Goal: Obtain resource: Obtain resource

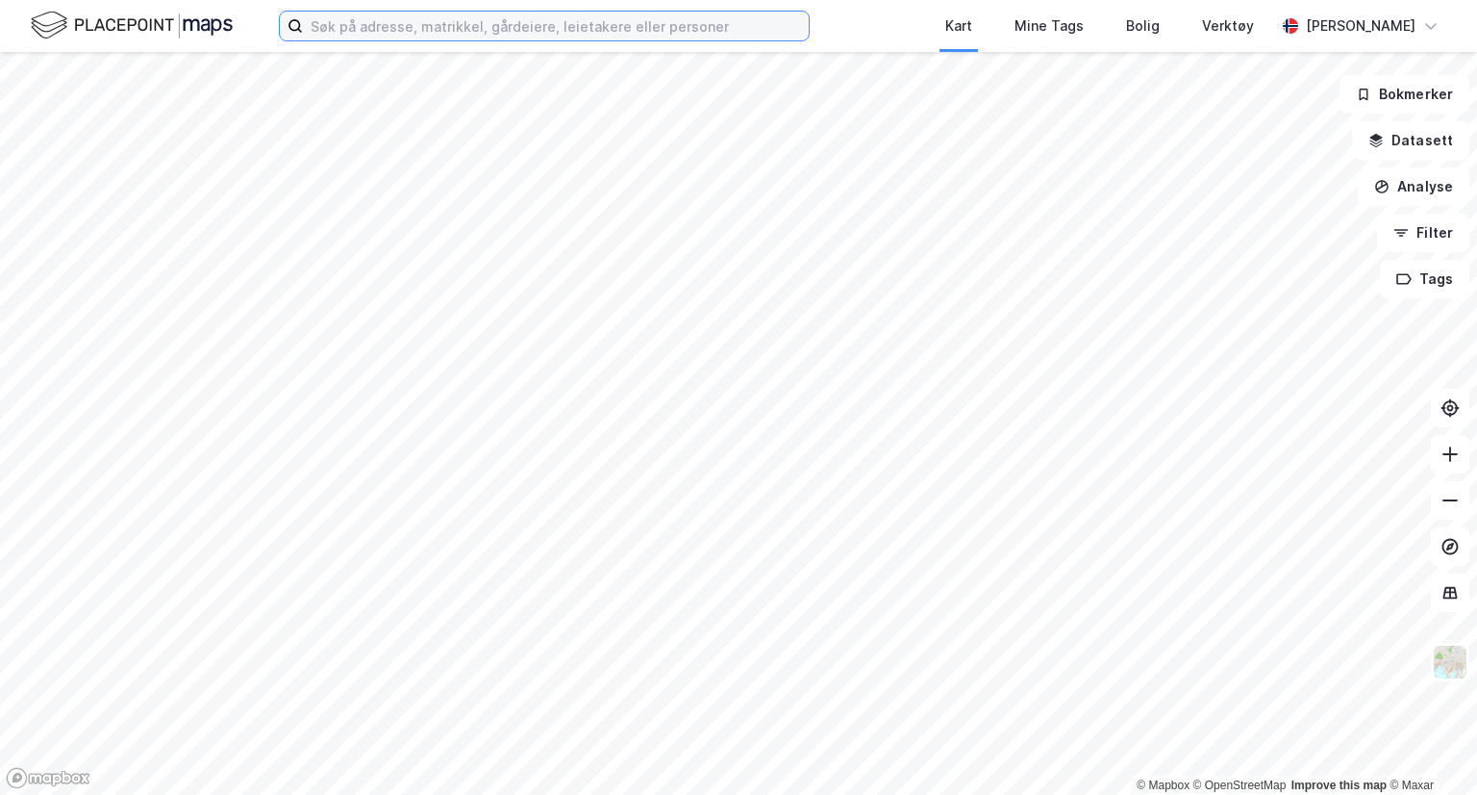
click at [599, 27] on input at bounding box center [556, 26] width 506 height 29
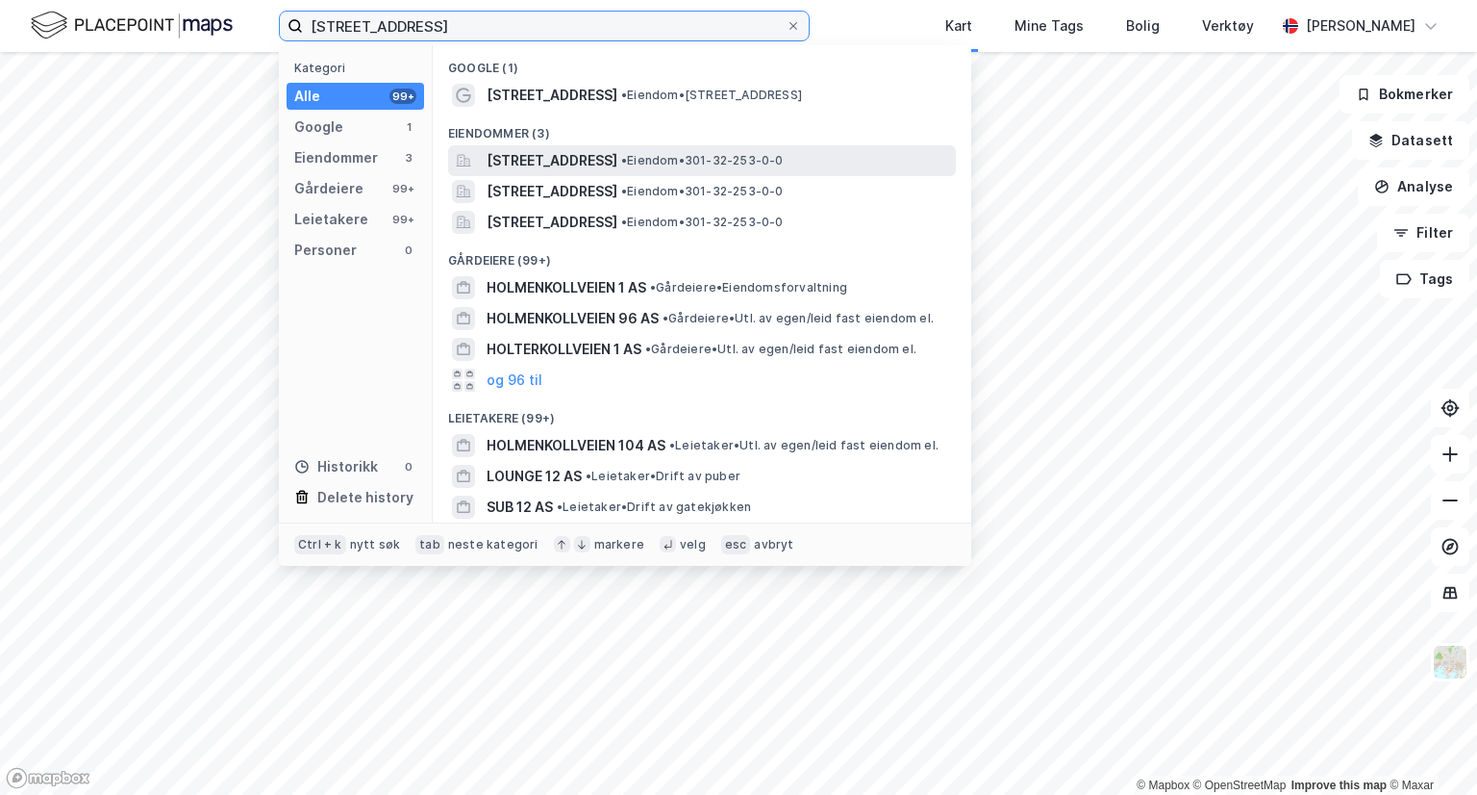
type input "[STREET_ADDRESS]"
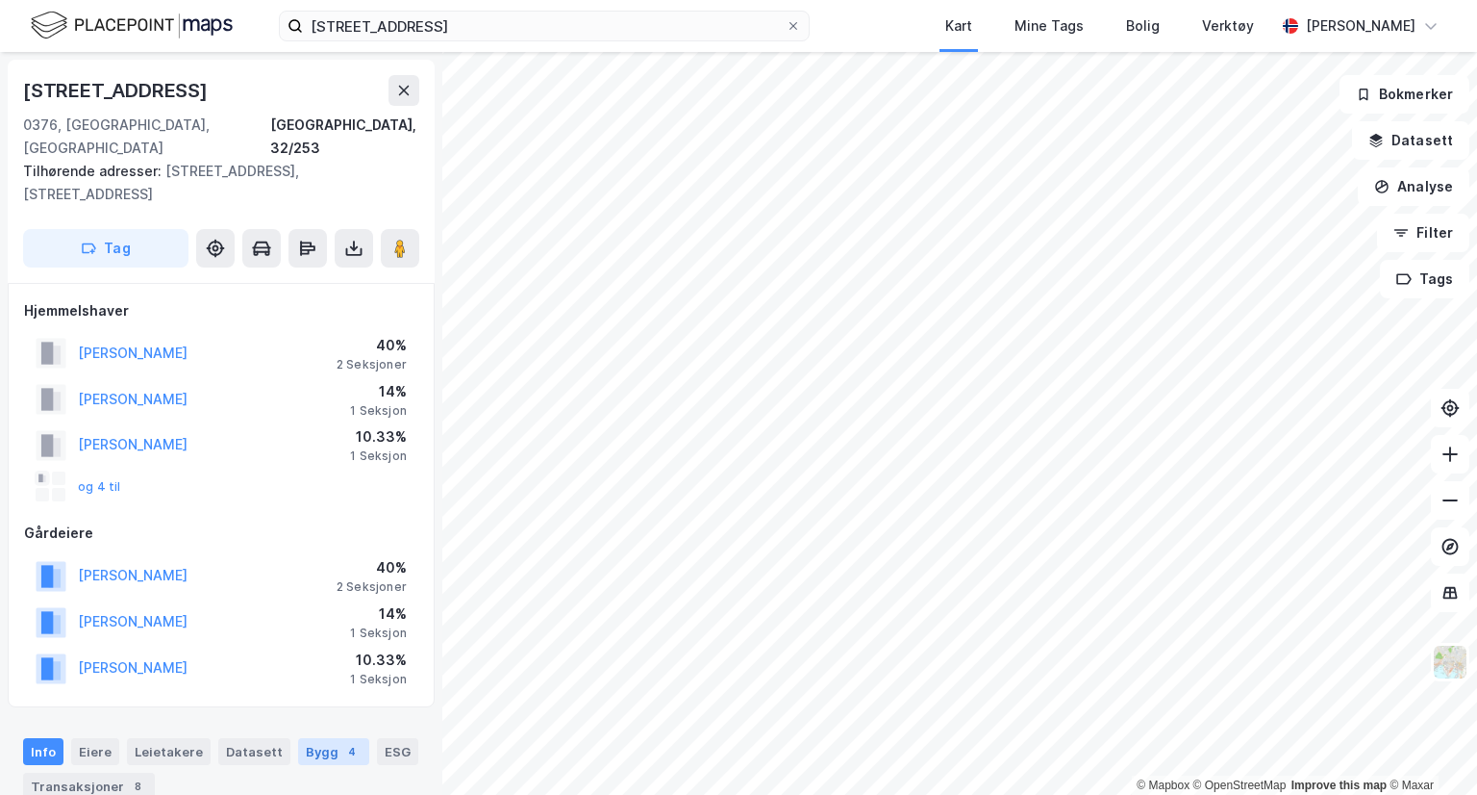
click at [310, 738] on div "Bygg 4" at bounding box center [333, 751] width 71 height 27
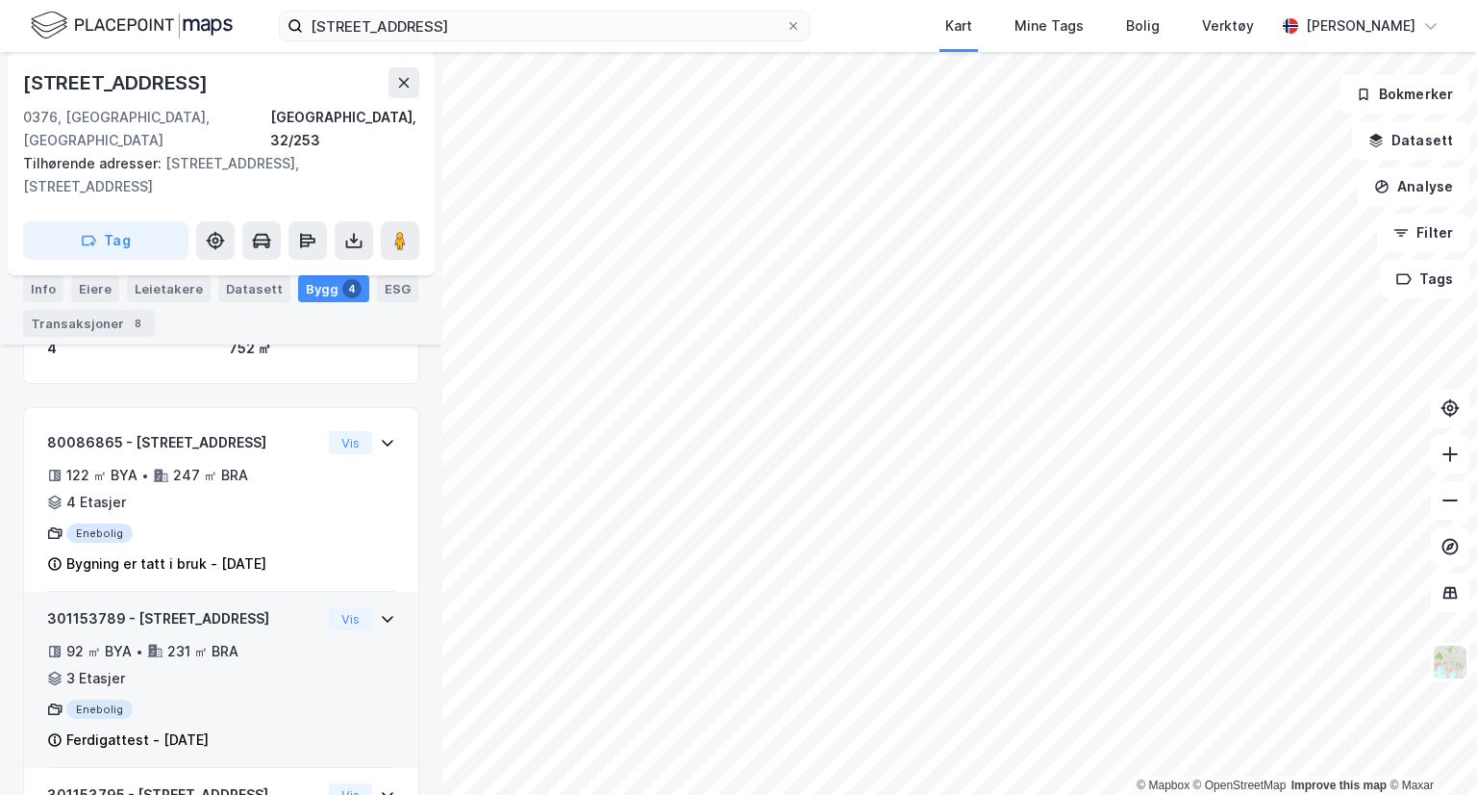
scroll to position [523, 0]
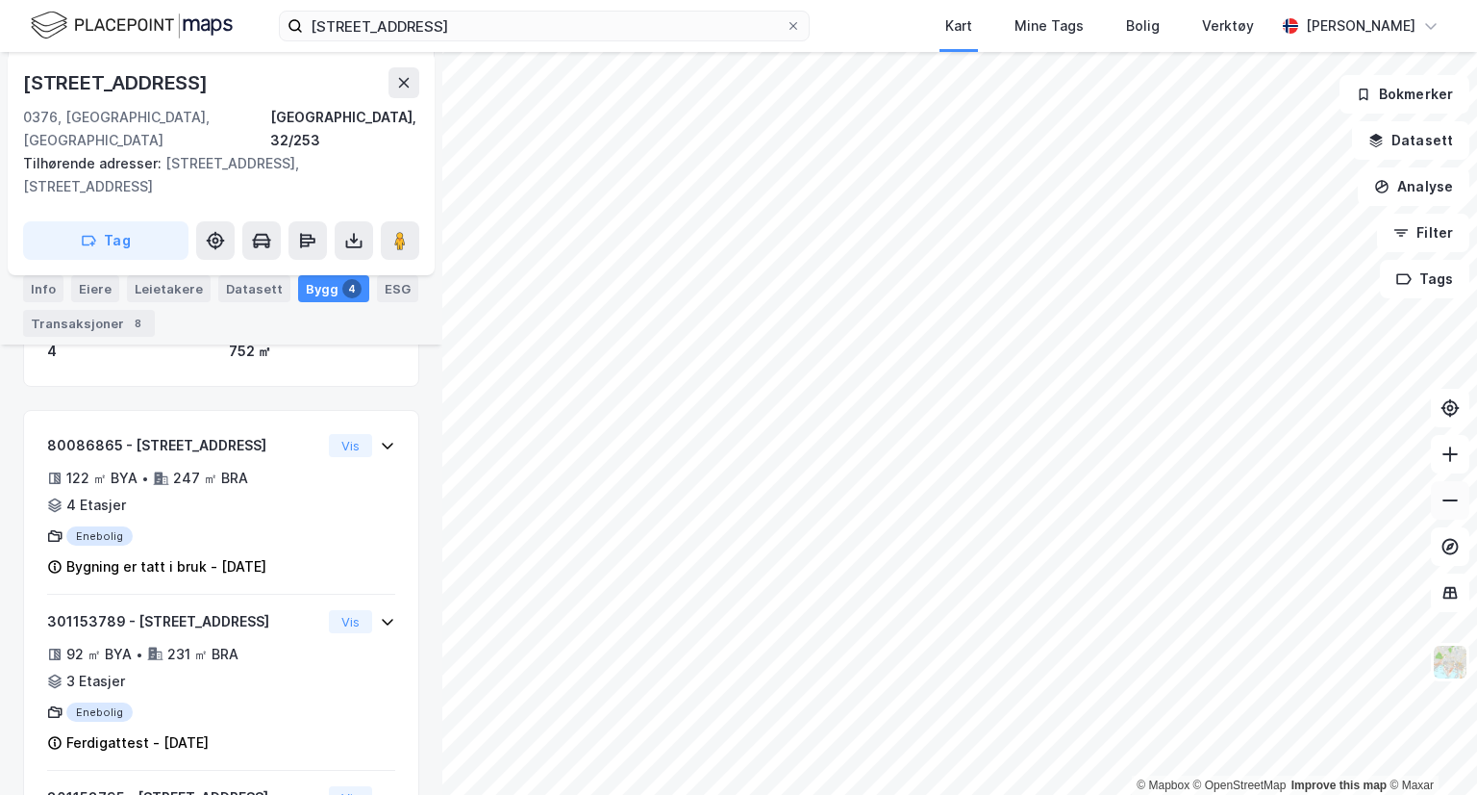
click at [1452, 509] on button at bounding box center [1450, 500] width 38 height 38
click at [358, 231] on icon at bounding box center [353, 240] width 19 height 19
click at [323, 264] on div "Last ned grunnbok" at bounding box center [270, 279] width 205 height 31
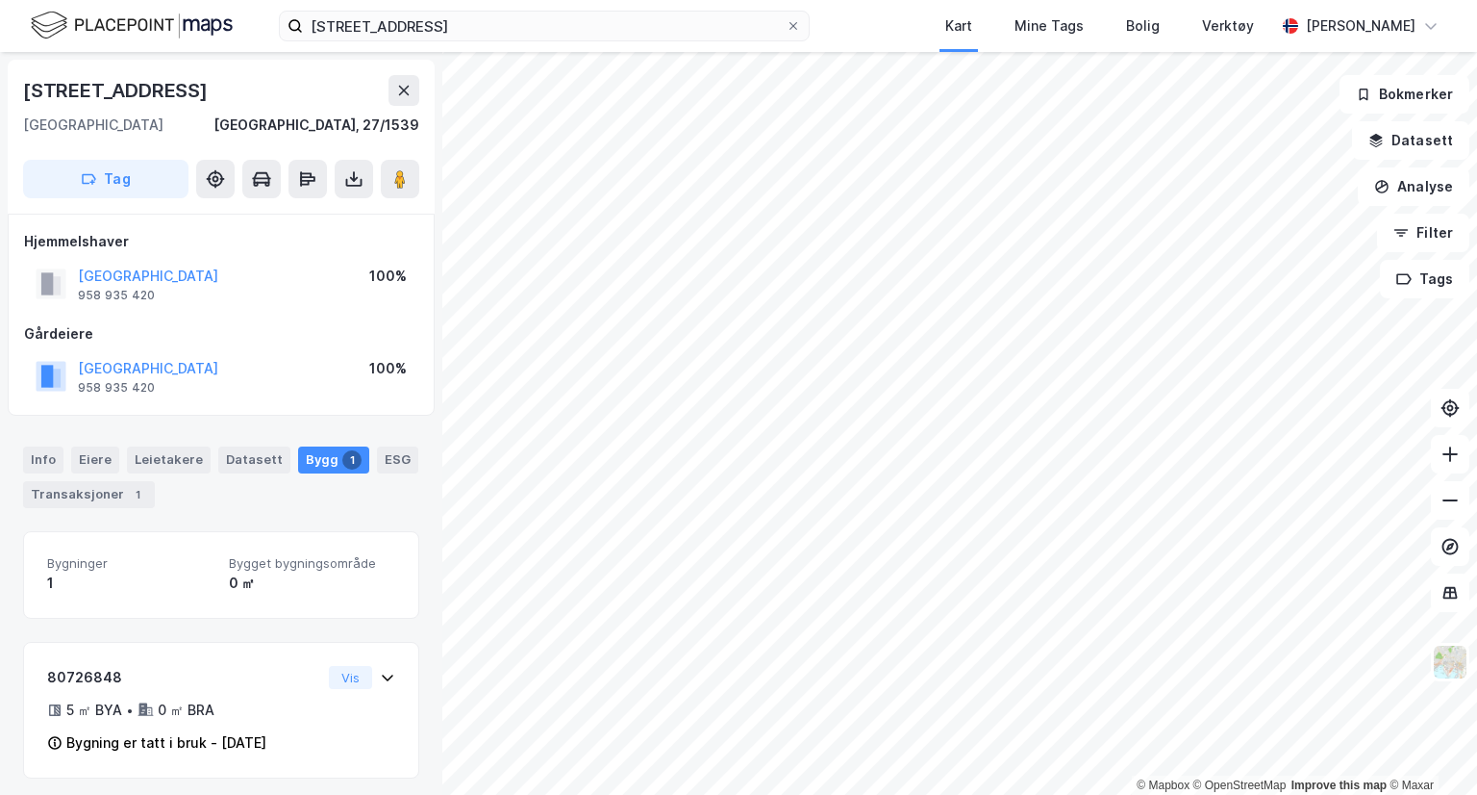
scroll to position [6, 0]
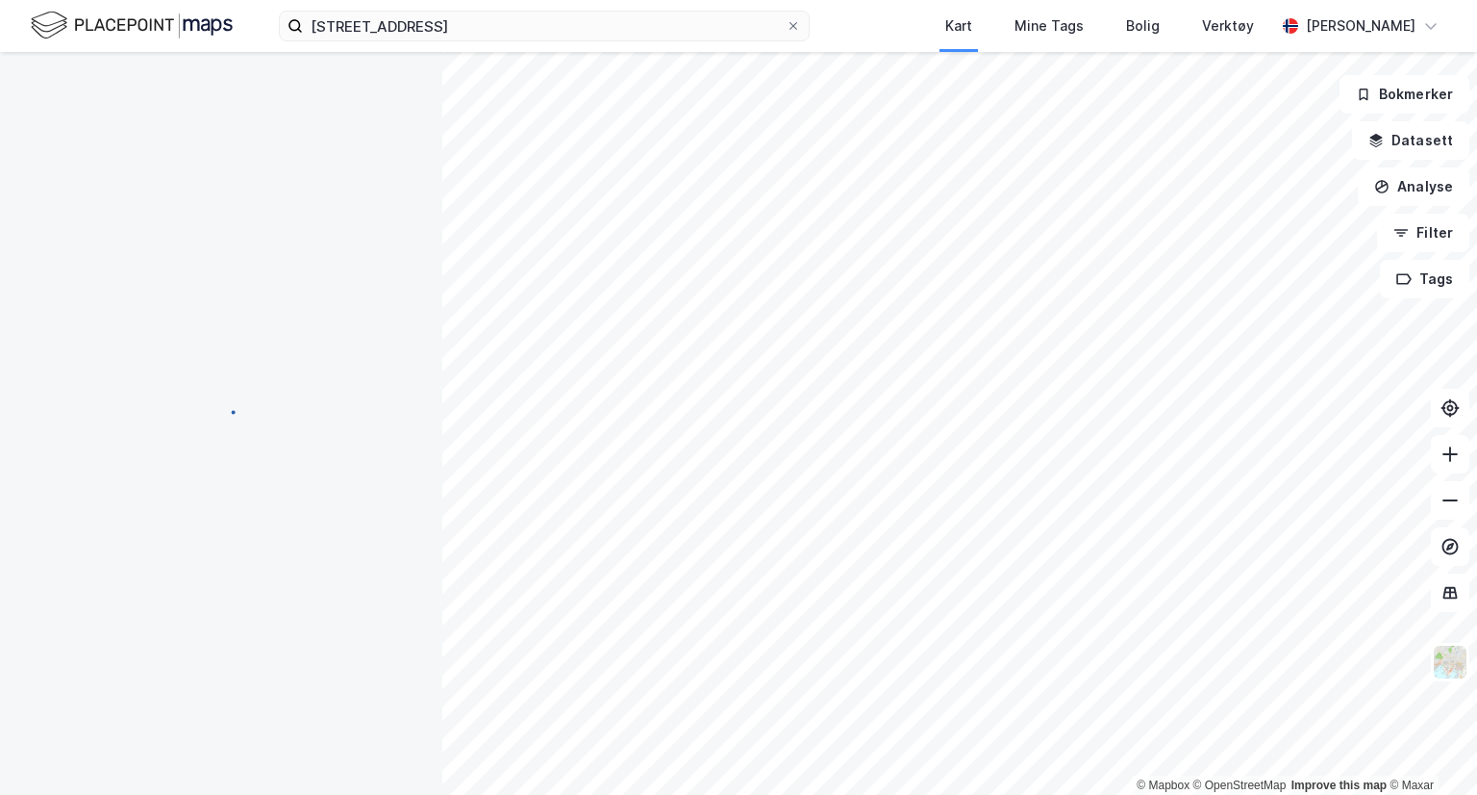
scroll to position [6, 0]
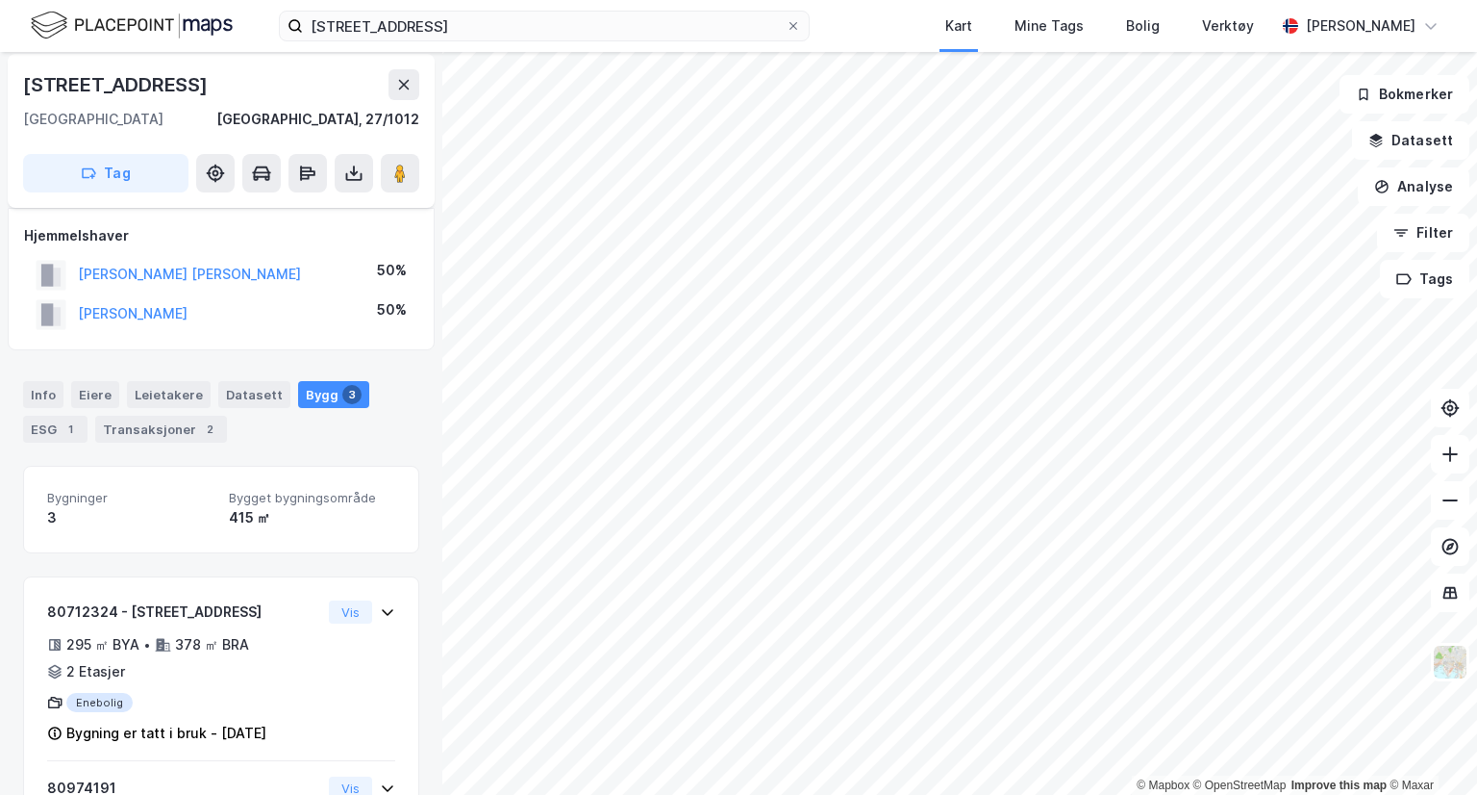
scroll to position [254, 0]
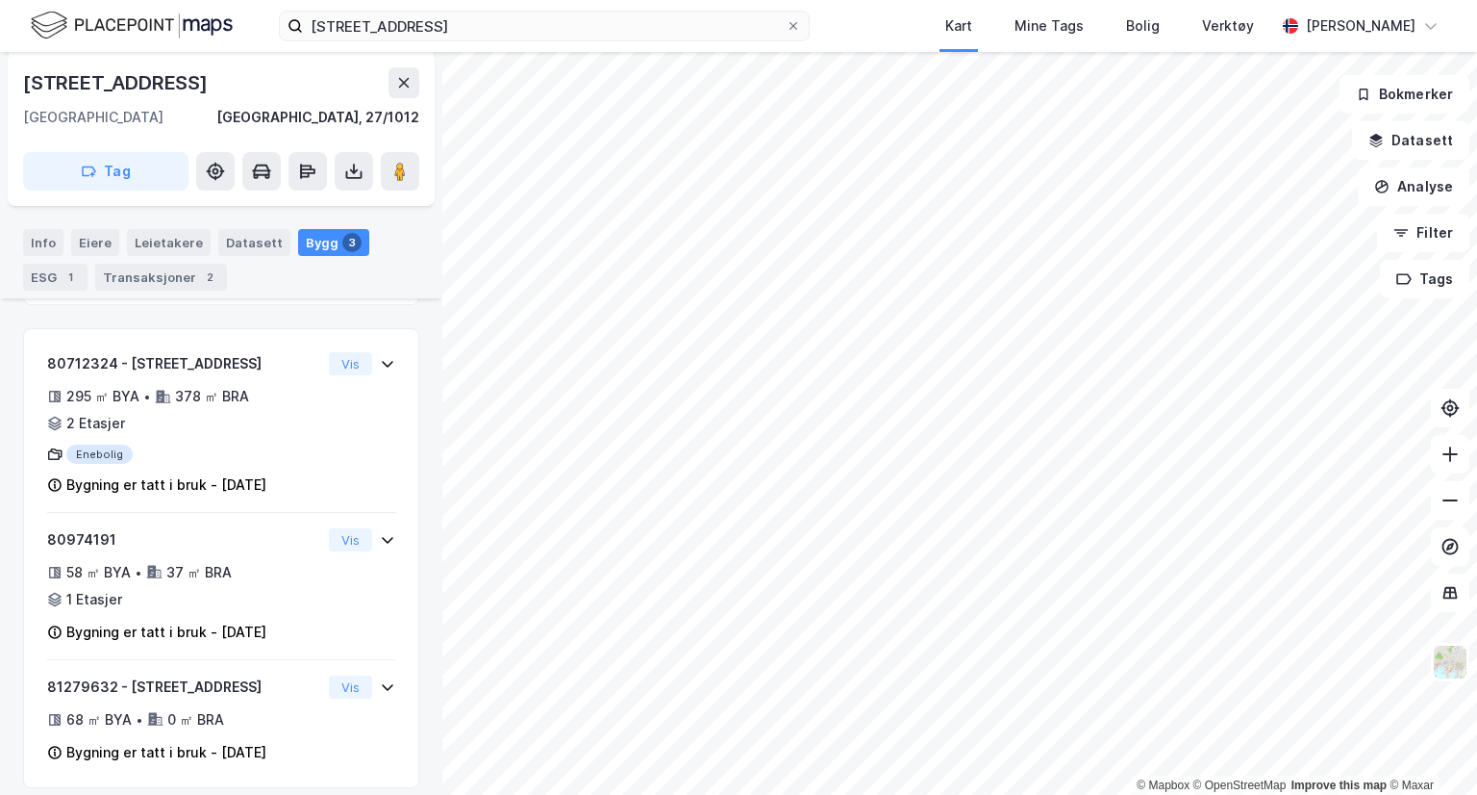
scroll to position [122, 0]
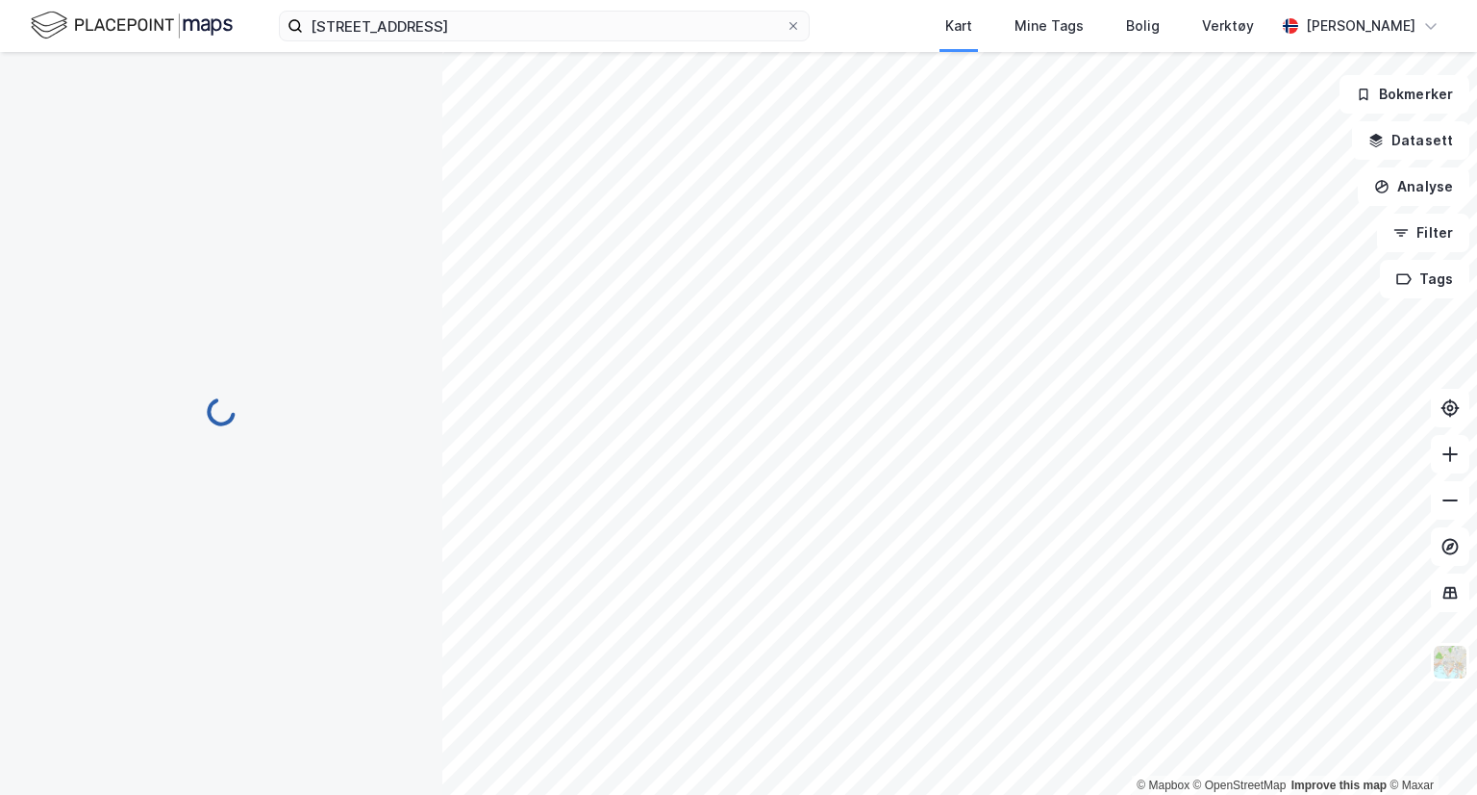
scroll to position [122, 0]
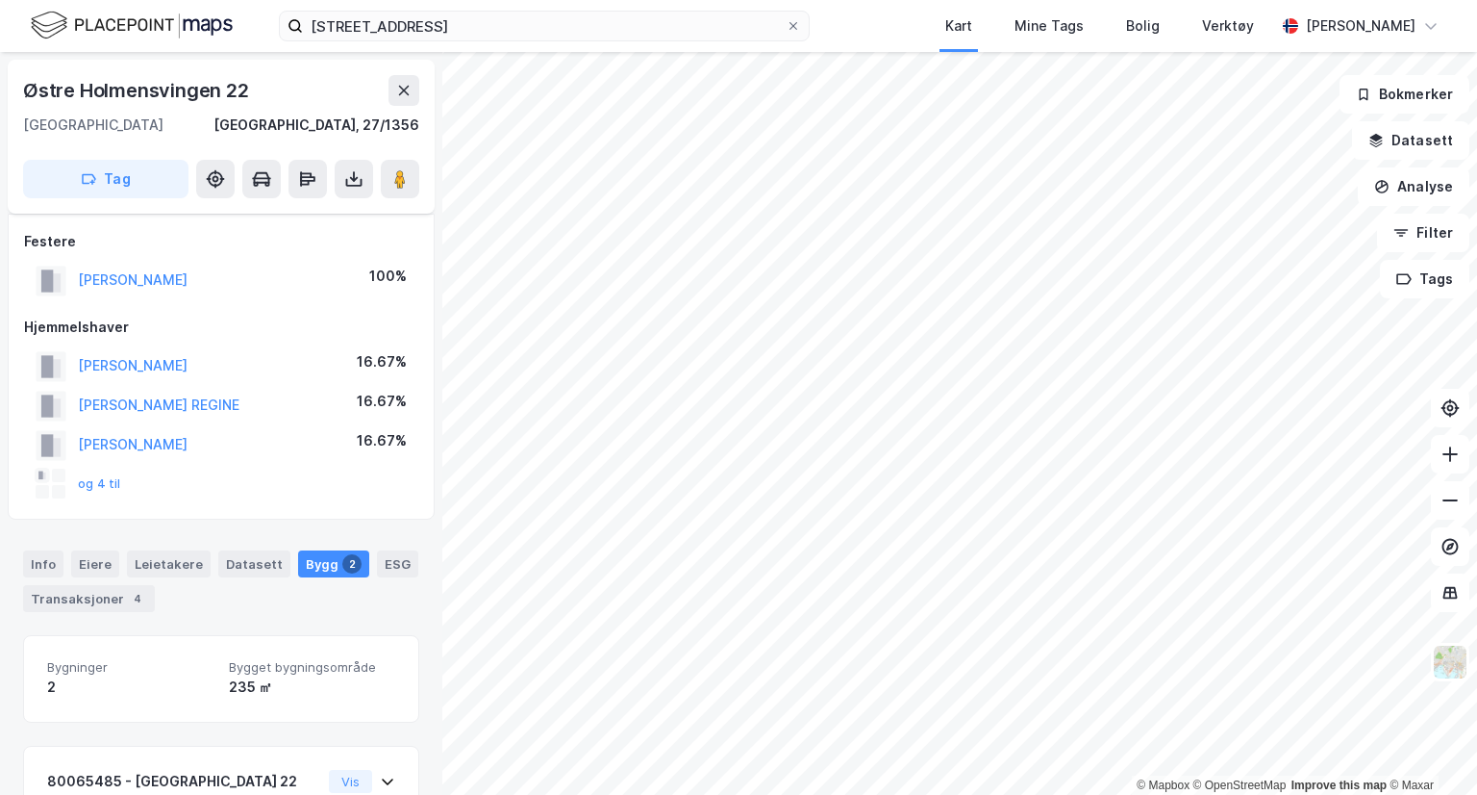
scroll to position [200, 0]
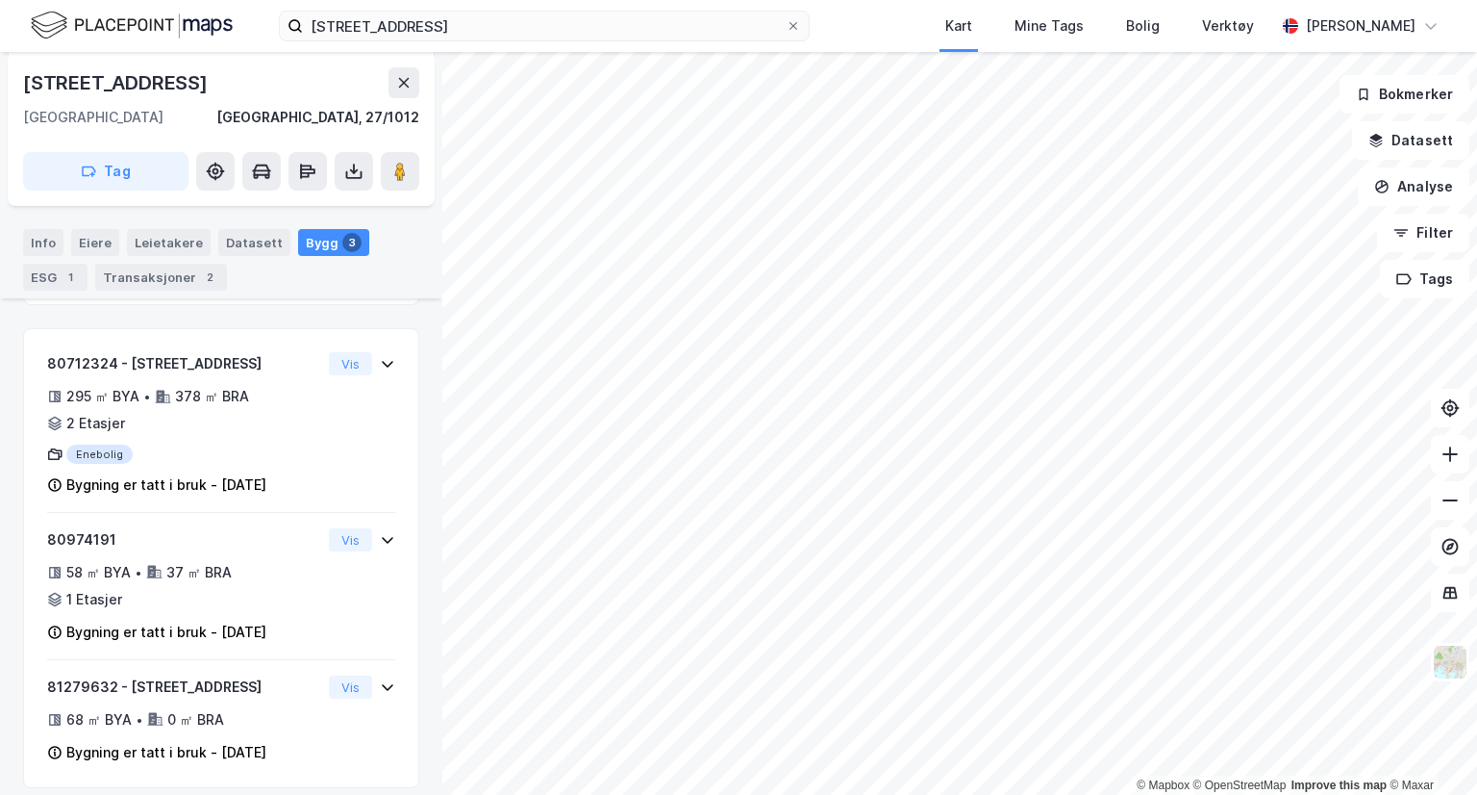
scroll to position [268, 0]
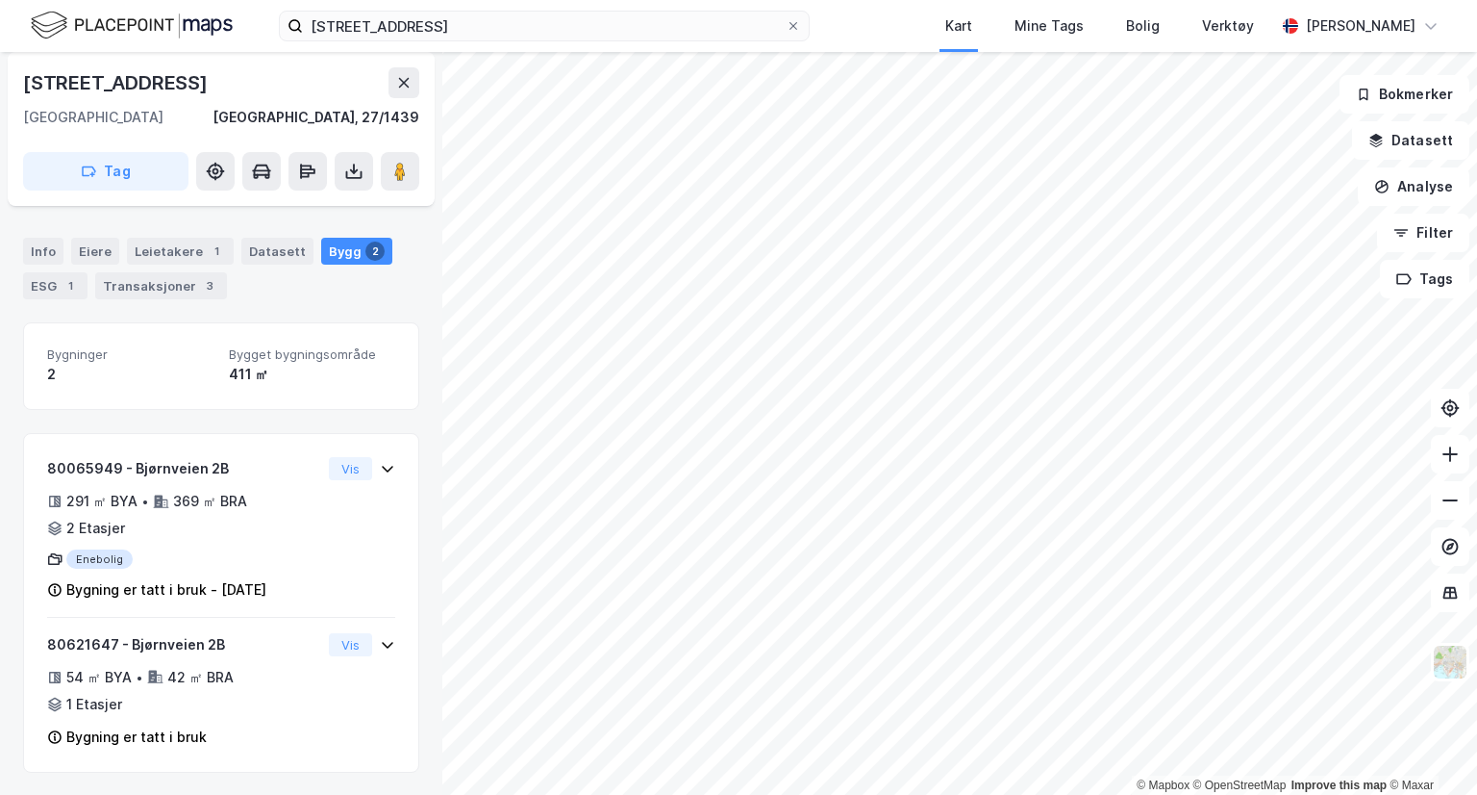
scroll to position [110, 0]
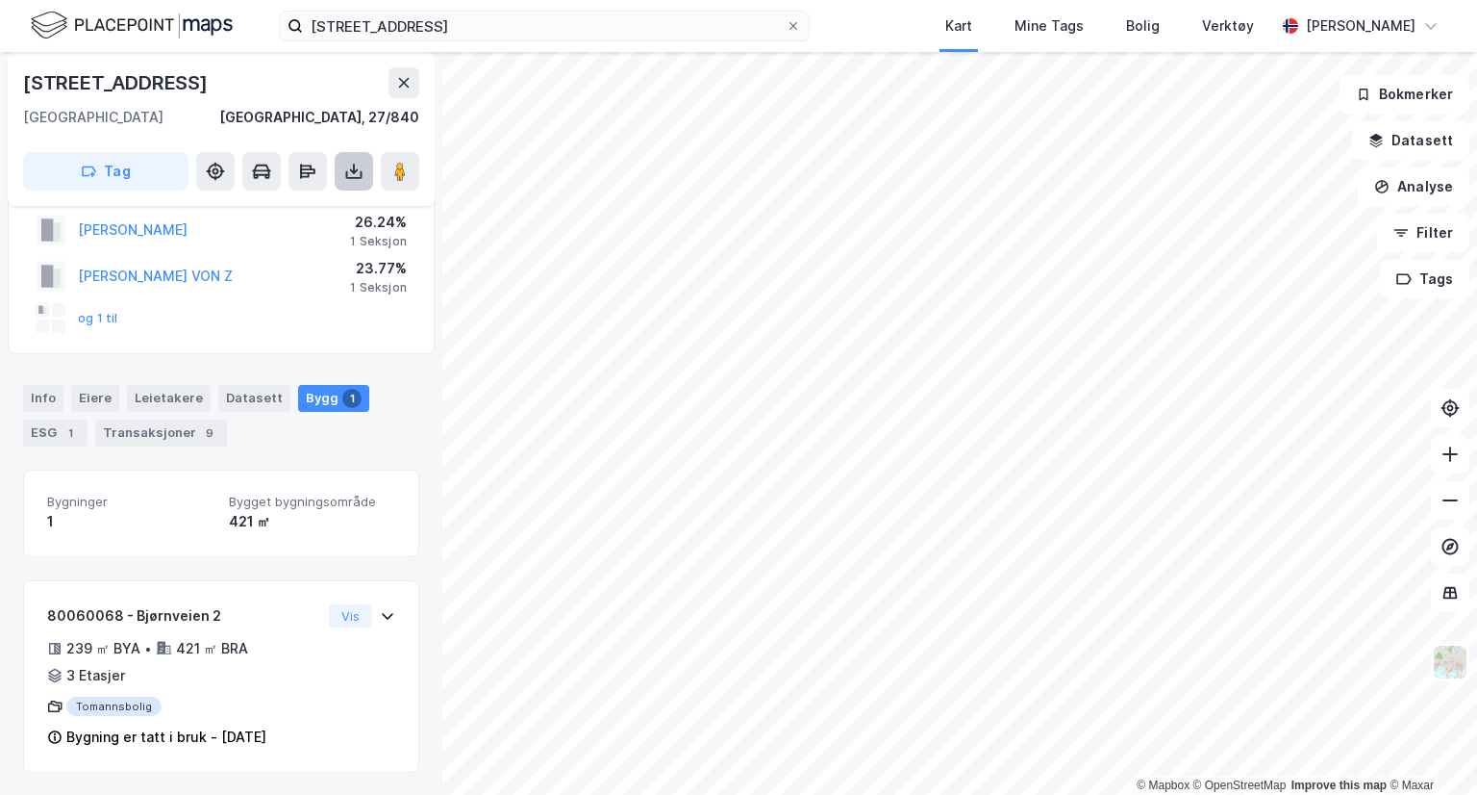
click at [353, 176] on icon at bounding box center [353, 171] width 19 height 19
click at [311, 214] on div "Last ned grunnbok" at bounding box center [259, 209] width 112 height 15
